Goal: Transaction & Acquisition: Obtain resource

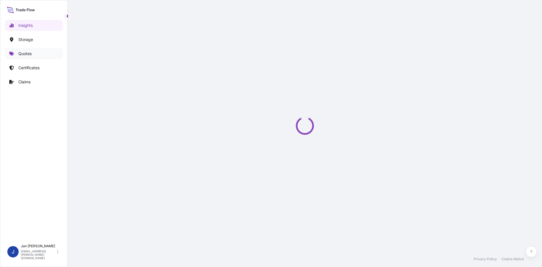
click at [44, 56] on link "Quotes" at bounding box center [34, 53] width 58 height 11
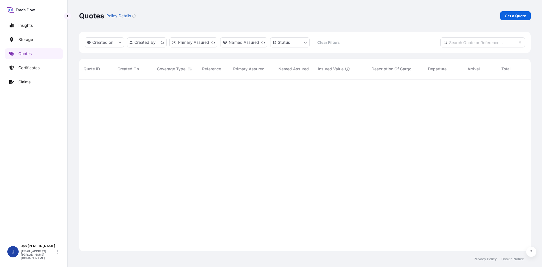
scroll to position [171, 448]
click at [516, 14] on p "Get a Quote" at bounding box center [515, 16] width 21 height 6
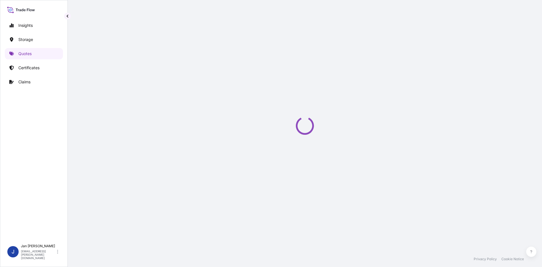
select select "Water"
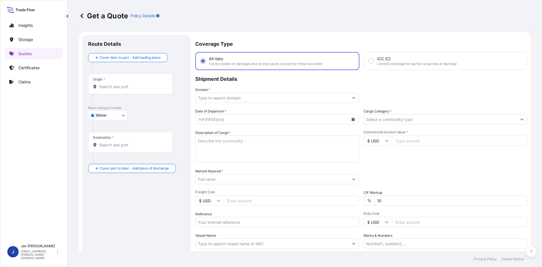
scroll to position [9, 0]
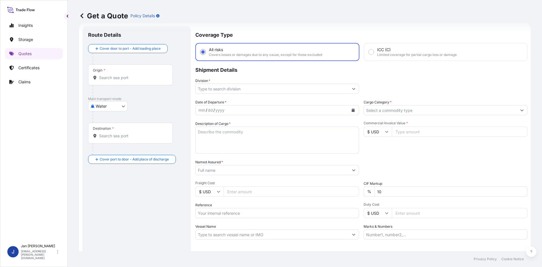
click at [243, 217] on input "Reference" at bounding box center [277, 213] width 164 height 10
paste input "1187420397"
click at [263, 211] on input "1187420397" at bounding box center [277, 213] width 164 height 10
paste input "5013133804"
type input "1187420397 5013133804"
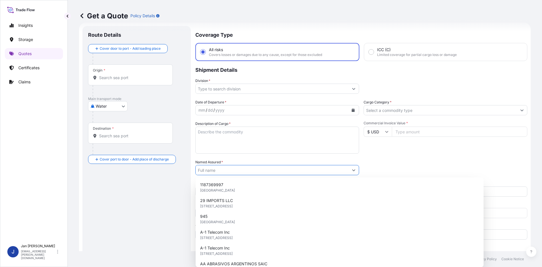
click at [260, 171] on input "Named Assured *" at bounding box center [272, 170] width 153 height 10
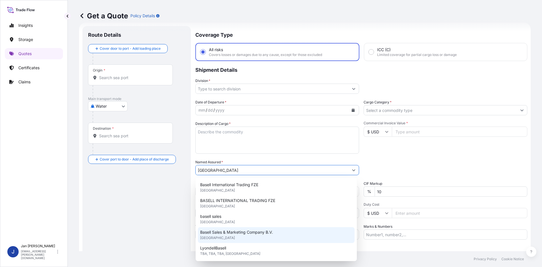
click at [234, 228] on div "Basell Sales & Marketing Company B.V. [GEOGRAPHIC_DATA]" at bounding box center [276, 235] width 157 height 16
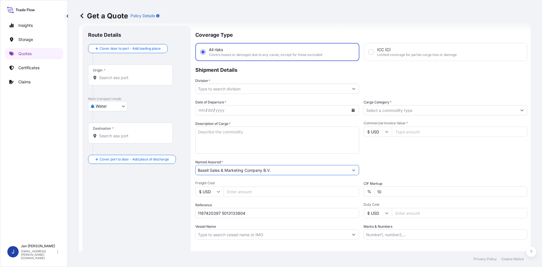
type input "Basell Sales & Marketing Company B.V."
click at [349, 110] on button "Calendar" at bounding box center [353, 110] width 9 height 9
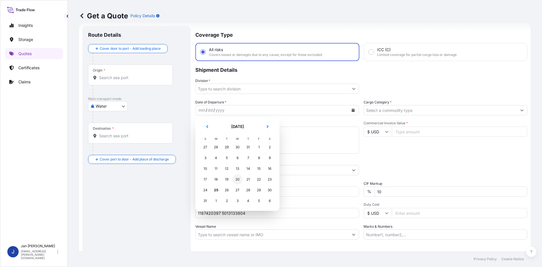
click at [240, 178] on div "20" at bounding box center [237, 179] width 10 height 10
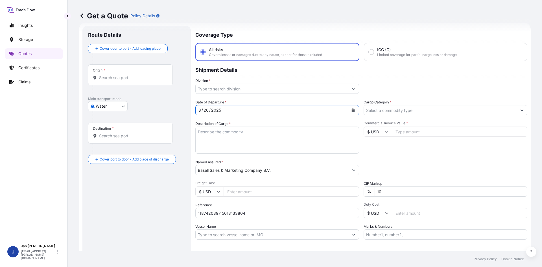
click at [344, 86] on input "Division *" at bounding box center [272, 89] width 153 height 10
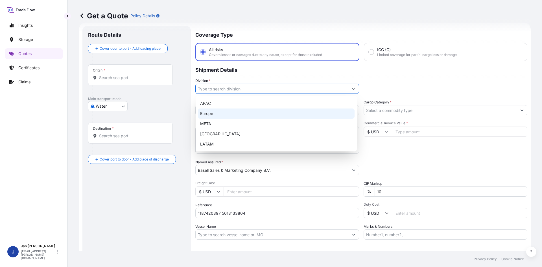
click at [290, 114] on div "Europe" at bounding box center [276, 113] width 157 height 10
type input "Europe"
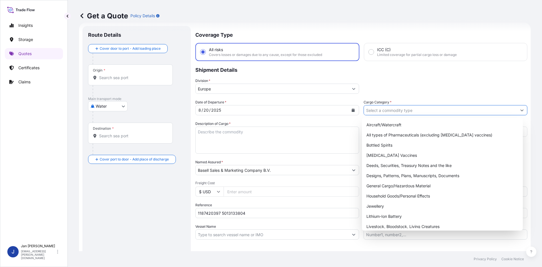
click at [400, 109] on input "Cargo Category *" at bounding box center [440, 110] width 153 height 10
click at [391, 185] on div "General Cargo/Hazardous Material" at bounding box center [442, 186] width 157 height 10
type input "General Cargo/Hazardous Material"
click at [396, 168] on div "Packing Category Type to search a container mode Please select a primary mode o…" at bounding box center [446, 167] width 164 height 16
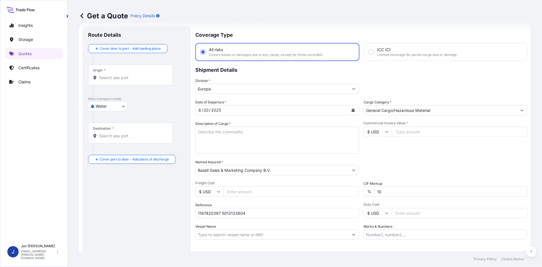
click at [431, 132] on input "Commercial Invoice Value *" at bounding box center [460, 131] width 136 height 10
click at [366, 133] on input "$ USD" at bounding box center [378, 131] width 28 height 10
click at [374, 145] on div "€ EUR" at bounding box center [376, 147] width 24 height 11
type input "€ EUR"
click at [411, 129] on input "Commercial Invoice Value *" at bounding box center [460, 131] width 136 height 10
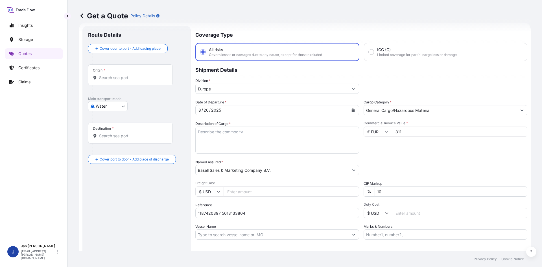
type input "811"
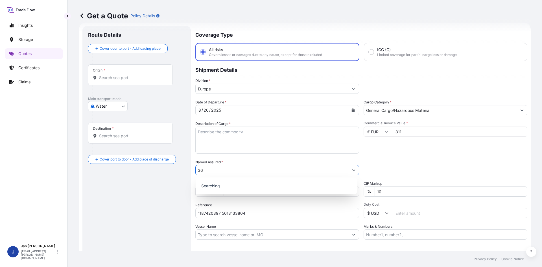
type input "3"
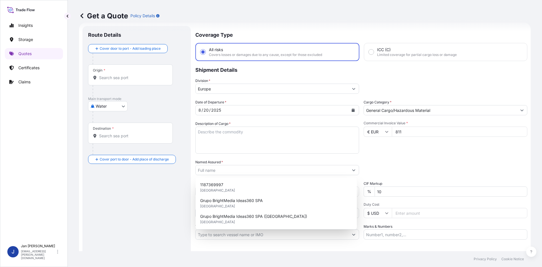
click at [411, 129] on input "811" at bounding box center [460, 131] width 136 height 10
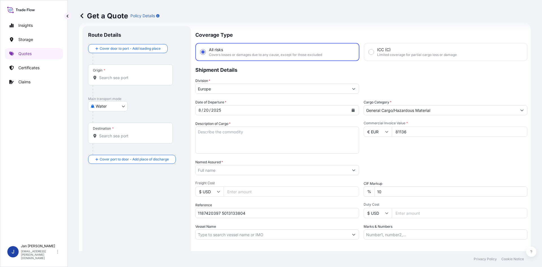
type input "81136"
click at [412, 156] on div "Date of Departure * [DATE] Cargo Category * General Cargo/Hazardous Material De…" at bounding box center [361, 169] width 332 height 140
click at [219, 165] on label "Named Assured *" at bounding box center [209, 162] width 28 height 6
click at [219, 165] on input "Named Assured *" at bounding box center [272, 170] width 153 height 10
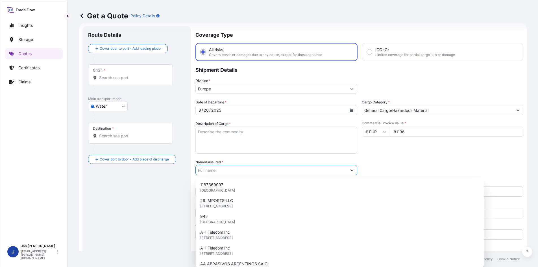
click at [219, 167] on input "Named Assured *" at bounding box center [271, 170] width 151 height 10
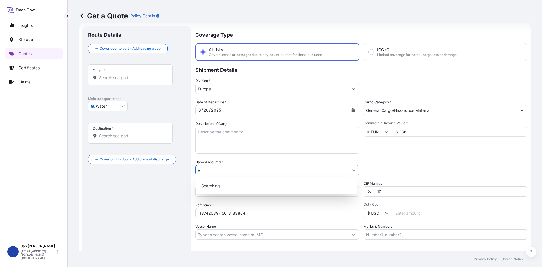
type input "v"
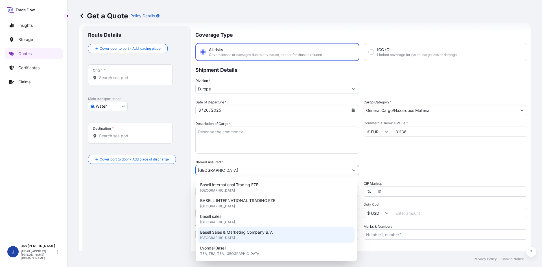
click at [230, 230] on span "Basell Sales & Marketing Company B.V." at bounding box center [236, 232] width 73 height 6
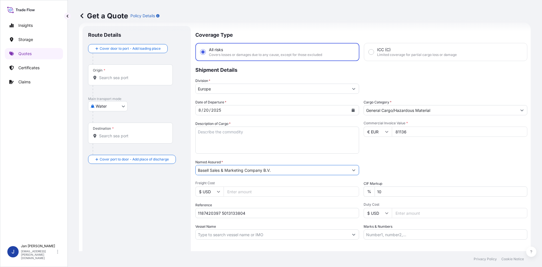
type input "Basell Sales & Marketing Company B.V."
click at [445, 145] on div "Commercial Invoice Value * € EUR 81136" at bounding box center [446, 137] width 164 height 33
drag, startPoint x: 249, startPoint y: 142, endPoint x: 220, endPoint y: 140, distance: 28.9
click at [249, 142] on textarea "Description of Cargo *" at bounding box center [277, 139] width 164 height 27
paste textarea "OCTABIN LOADED ONTO 20 PALLETS LOADED INTO 1 40' HIGH CUBE CONTAINER CIRCULENRE…"
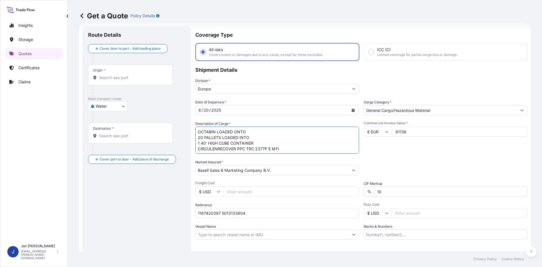
click at [198, 132] on textarea "OCTABIN LOADED ONTO 20 PALLETS LOADED INTO 1 40' HIGH CUBE CONTAINER CIRCULENRE…" at bounding box center [277, 139] width 164 height 27
type textarea "20 OCTABIN LOADED ONTO 20 PALLETS LOADED INTO 1 40' HIGH CUBE CONTAINER CIRCULE…"
click at [116, 75] on input "Origin *" at bounding box center [132, 78] width 67 height 6
paste input "[GEOGRAPHIC_DATA]"
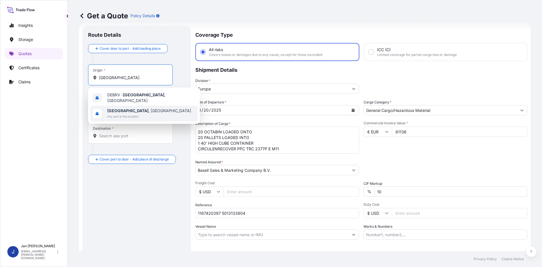
click at [125, 111] on span "[GEOGRAPHIC_DATA] , [GEOGRAPHIC_DATA]" at bounding box center [149, 111] width 84 height 6
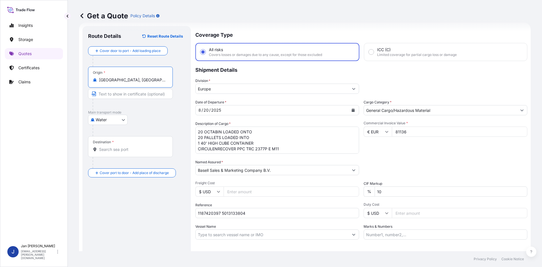
type input "[GEOGRAPHIC_DATA], [GEOGRAPHIC_DATA]"
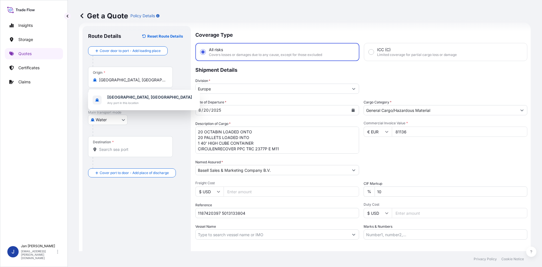
click at [110, 146] on div "Destination *" at bounding box center [130, 146] width 85 height 21
click at [110, 147] on input "Destination *" at bounding box center [132, 150] width 67 height 6
paste input "GEMLIK"
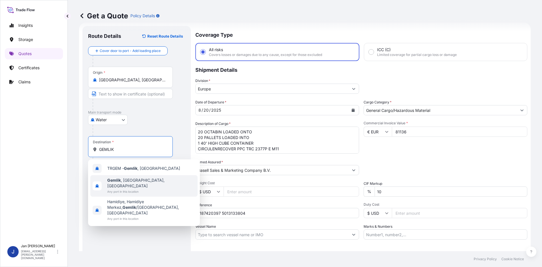
click at [130, 172] on div "TRGEM - Gemlik , [GEOGRAPHIC_DATA]" at bounding box center [143, 168] width 107 height 14
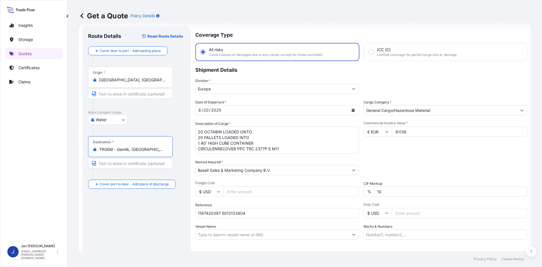
type input "TRGEM - Gemlik, [GEOGRAPHIC_DATA]"
click at [125, 253] on footer "Privacy Policy Cookie Notice" at bounding box center [305, 259] width 474 height 16
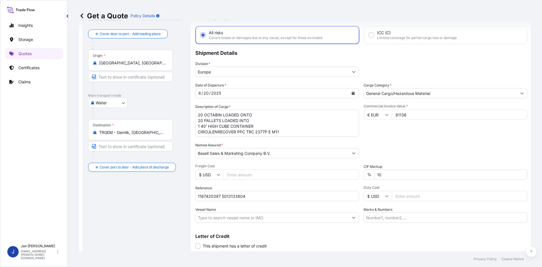
scroll to position [43, 0]
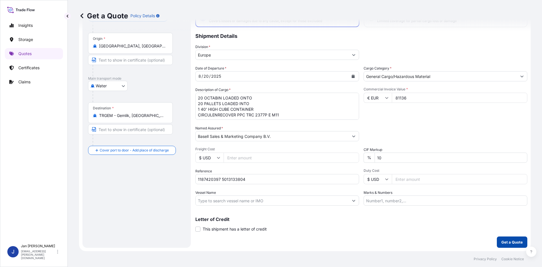
click at [503, 237] on button "Get a Quote" at bounding box center [512, 241] width 30 height 11
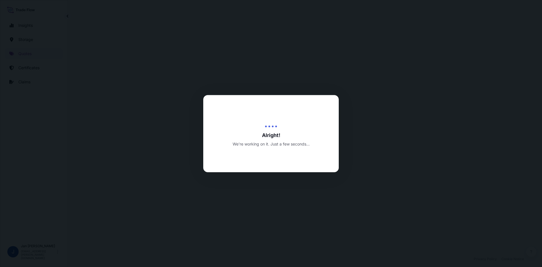
select select "Water"
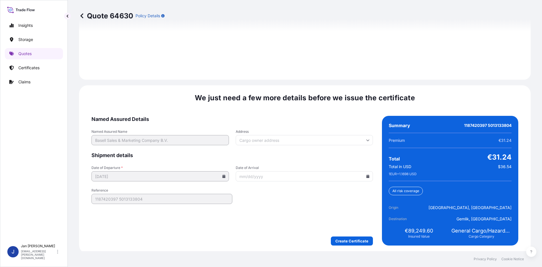
scroll to position [810, 0]
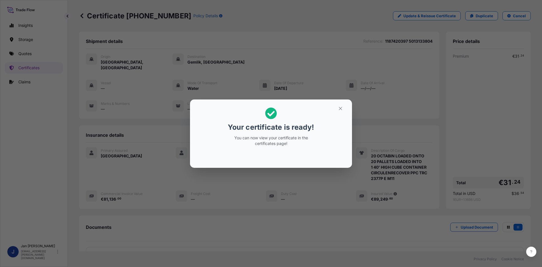
click at [305, 90] on div "Your certificate is ready! You can now view your certificate in the certificate…" at bounding box center [271, 133] width 542 height 267
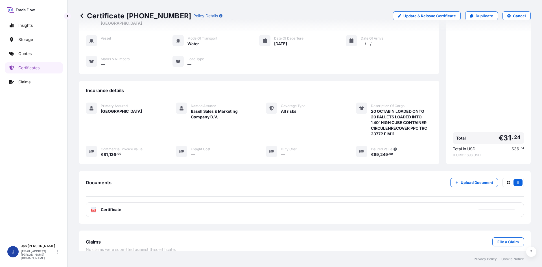
scroll to position [47, 0]
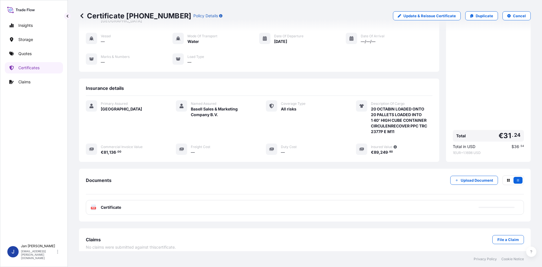
click at [255, 201] on div "PDF Certificate" at bounding box center [305, 207] width 438 height 15
click at [111, 204] on span "Certificate" at bounding box center [111, 207] width 20 height 6
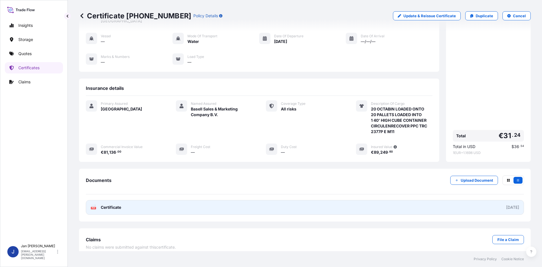
click at [190, 200] on link "PDF Certificate [DATE]" at bounding box center [305, 207] width 438 height 15
